Goal: Information Seeking & Learning: Understand process/instructions

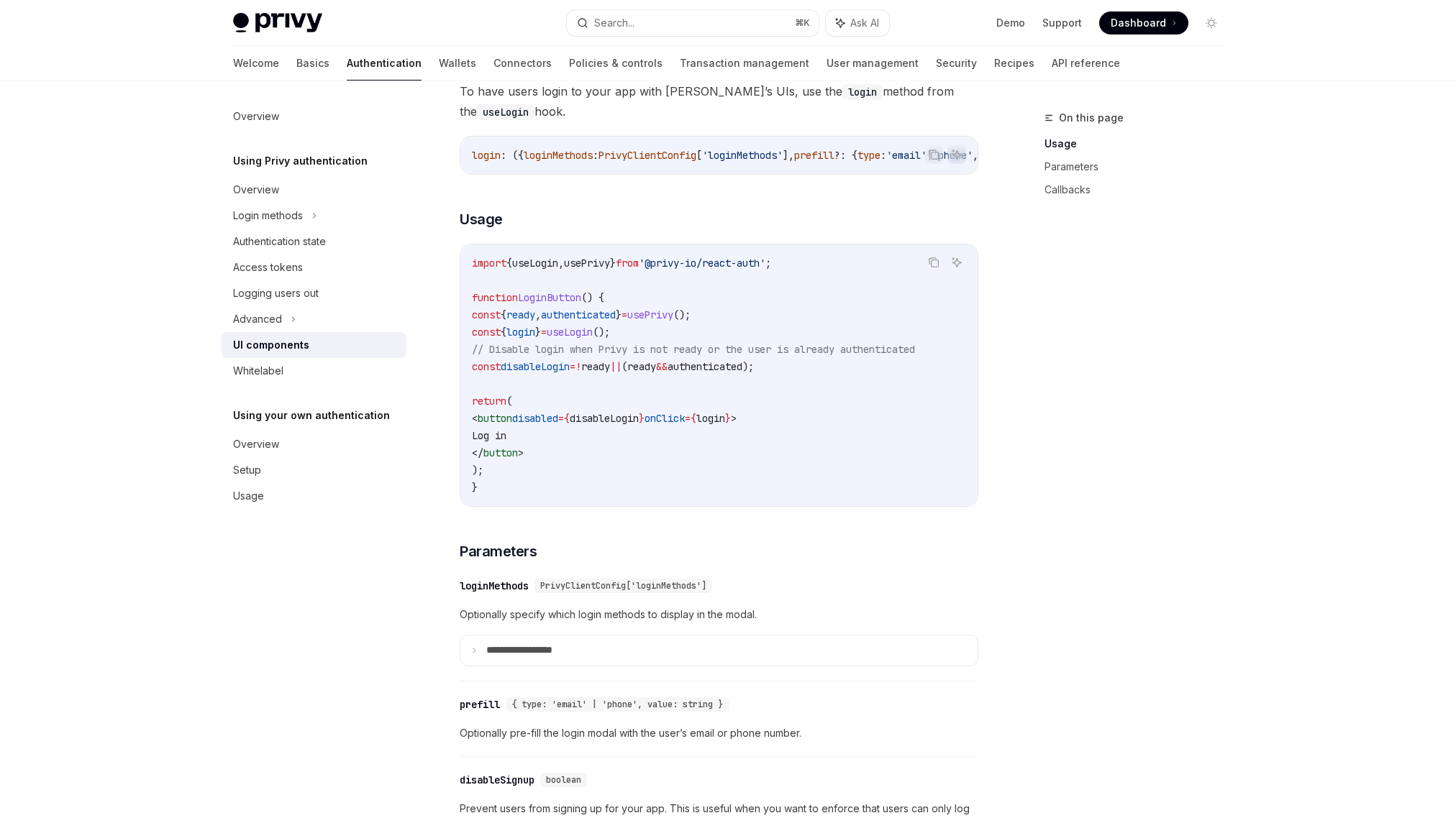
scroll to position [850, 0]
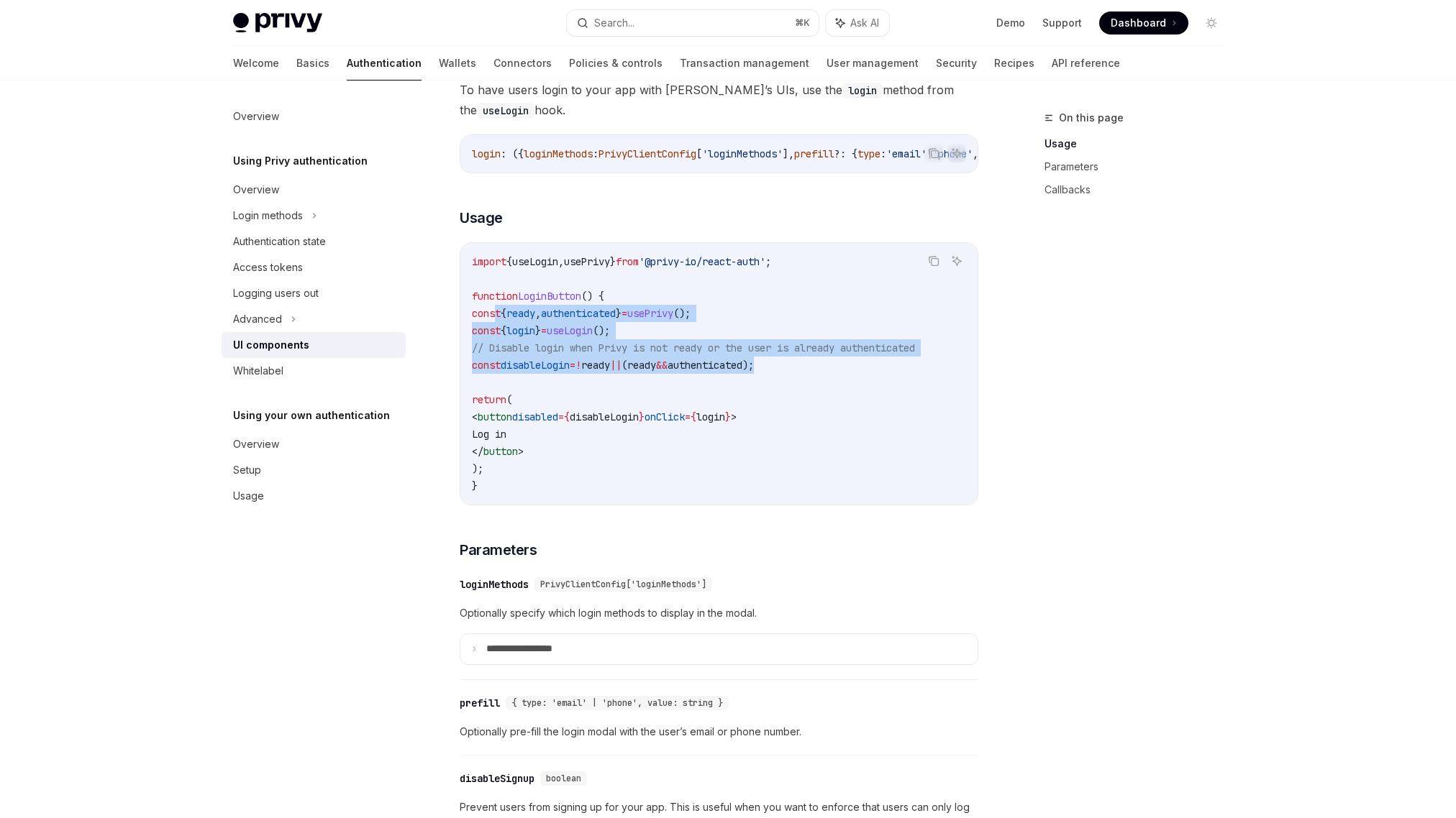
drag, startPoint x: 496, startPoint y: 318, endPoint x: 889, endPoint y: 372, distance: 396.7
click at [889, 372] on code "import { useLogin , usePrivy } from '@privy-io/react-auth' ; function LoginButt…" at bounding box center [719, 374] width 494 height 241
copy code "const { ready , authenticated } = usePrivy (); const { login } = useLogin (); /…"
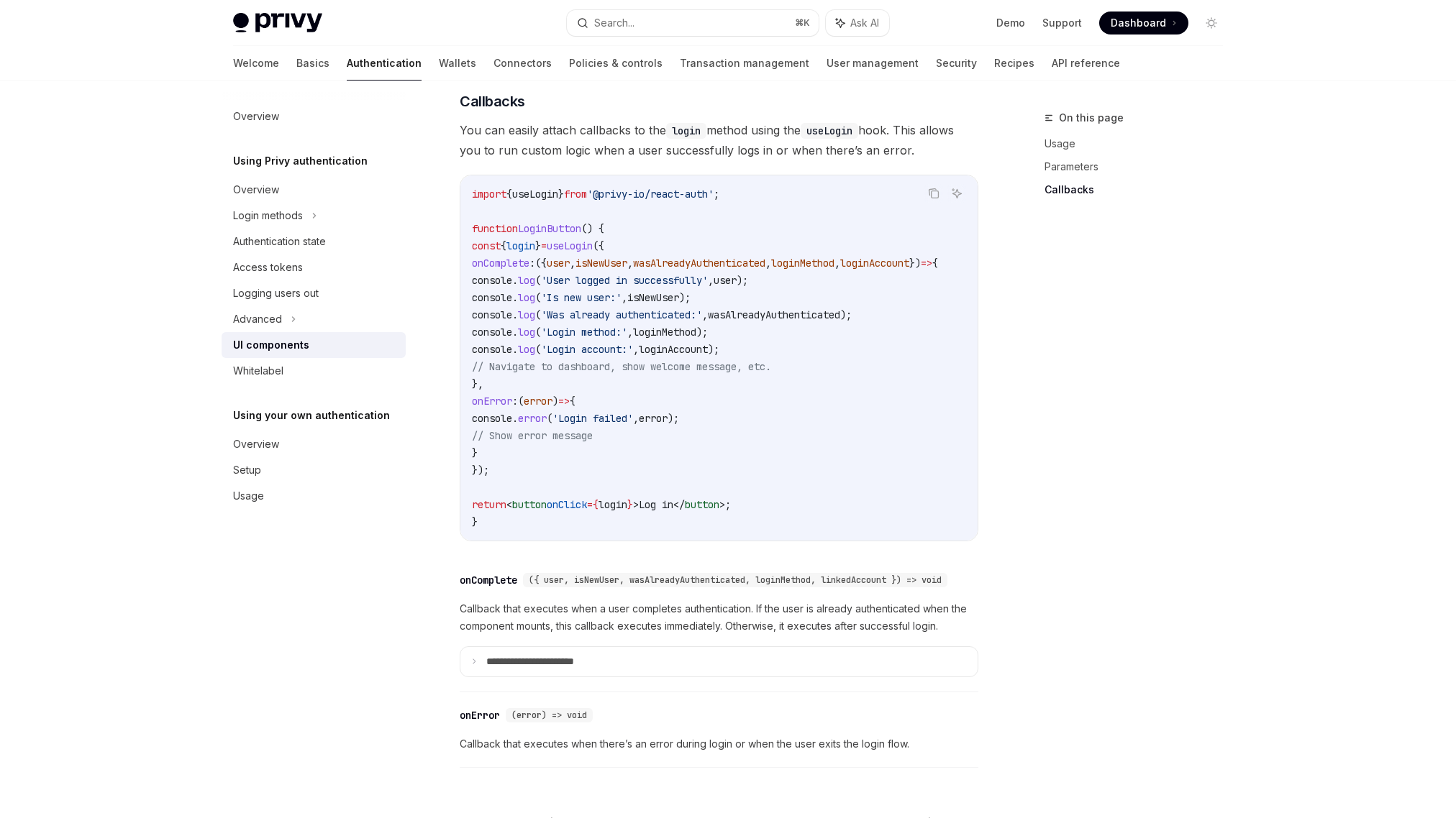
scroll to position [1714, 0]
click at [298, 297] on div "Logging users out" at bounding box center [276, 293] width 85 height 17
type textarea "*"
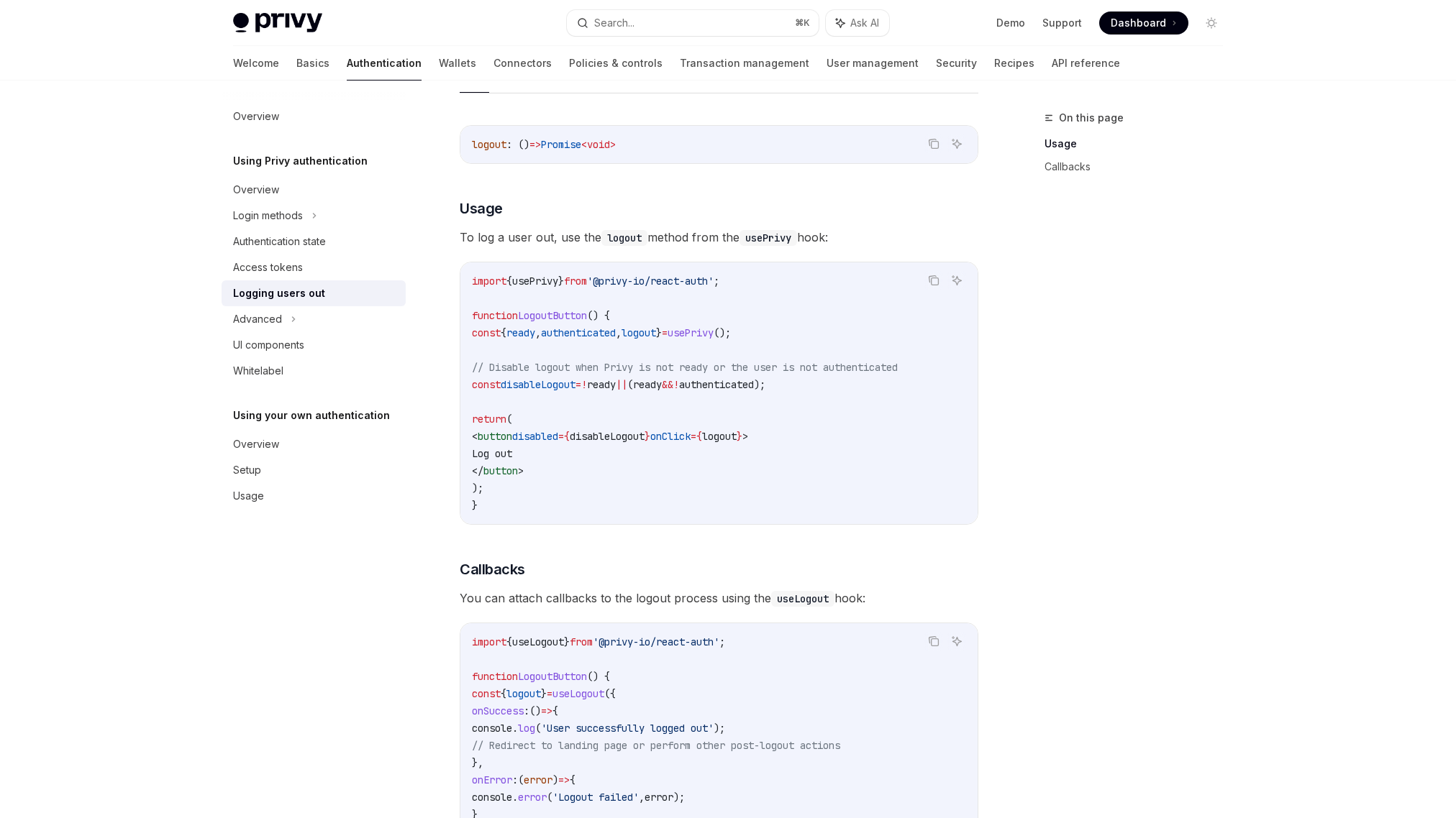
scroll to position [183, 0]
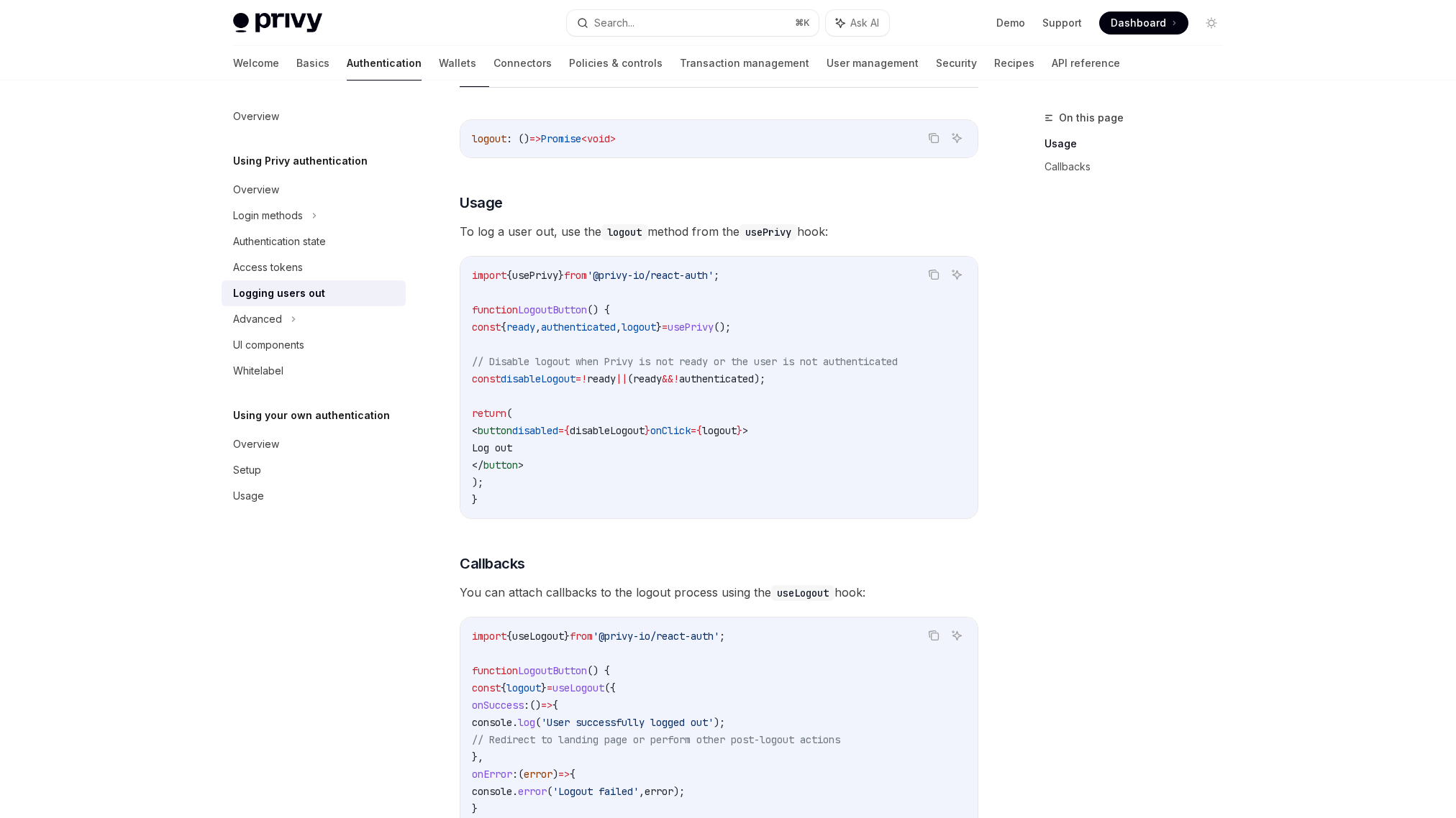
drag, startPoint x: 486, startPoint y: 328, endPoint x: 526, endPoint y: 479, distance: 156.2
click at [526, 479] on code "import { usePrivy } from '@privy-io/react-auth' ; function LogoutButton () { co…" at bounding box center [719, 387] width 494 height 241
copy code "const { ready , authenticated , logout } = usePrivy (); // Disable logout when …"
